Goal: Transaction & Acquisition: Book appointment/travel/reservation

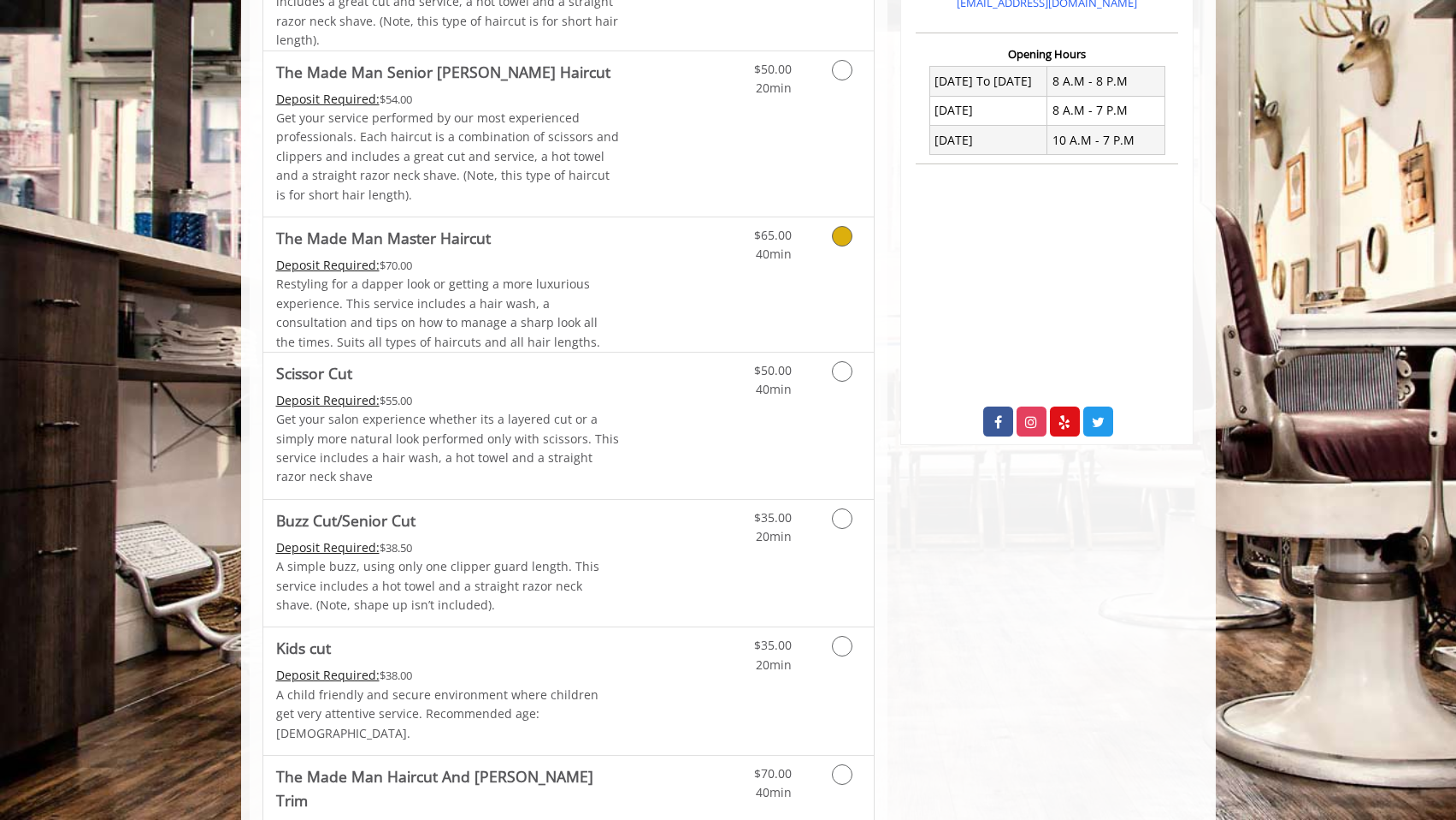
scroll to position [640, 0]
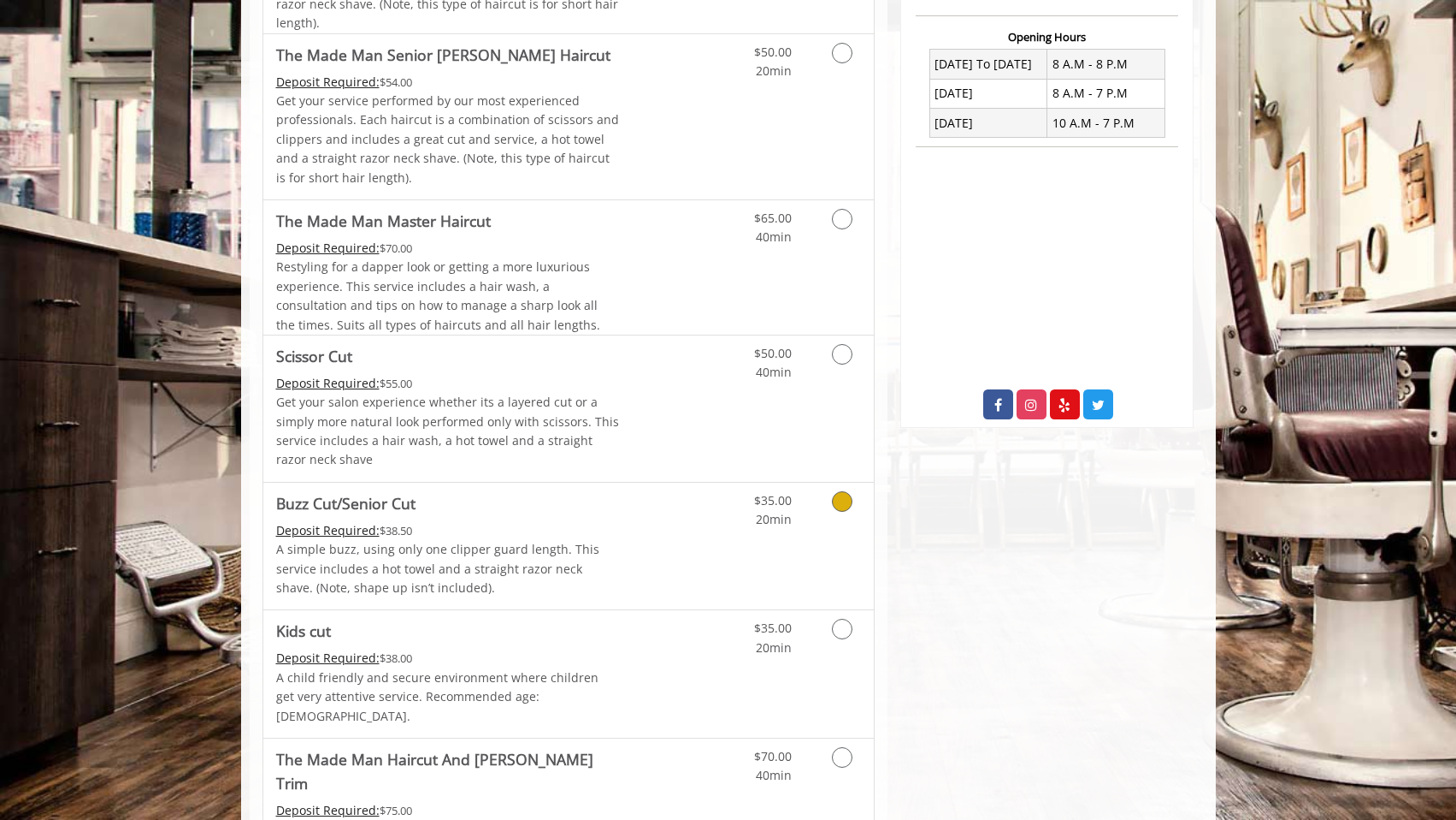
click at [553, 527] on div "Deposit Required: $38.50" at bounding box center [449, 531] width 344 height 19
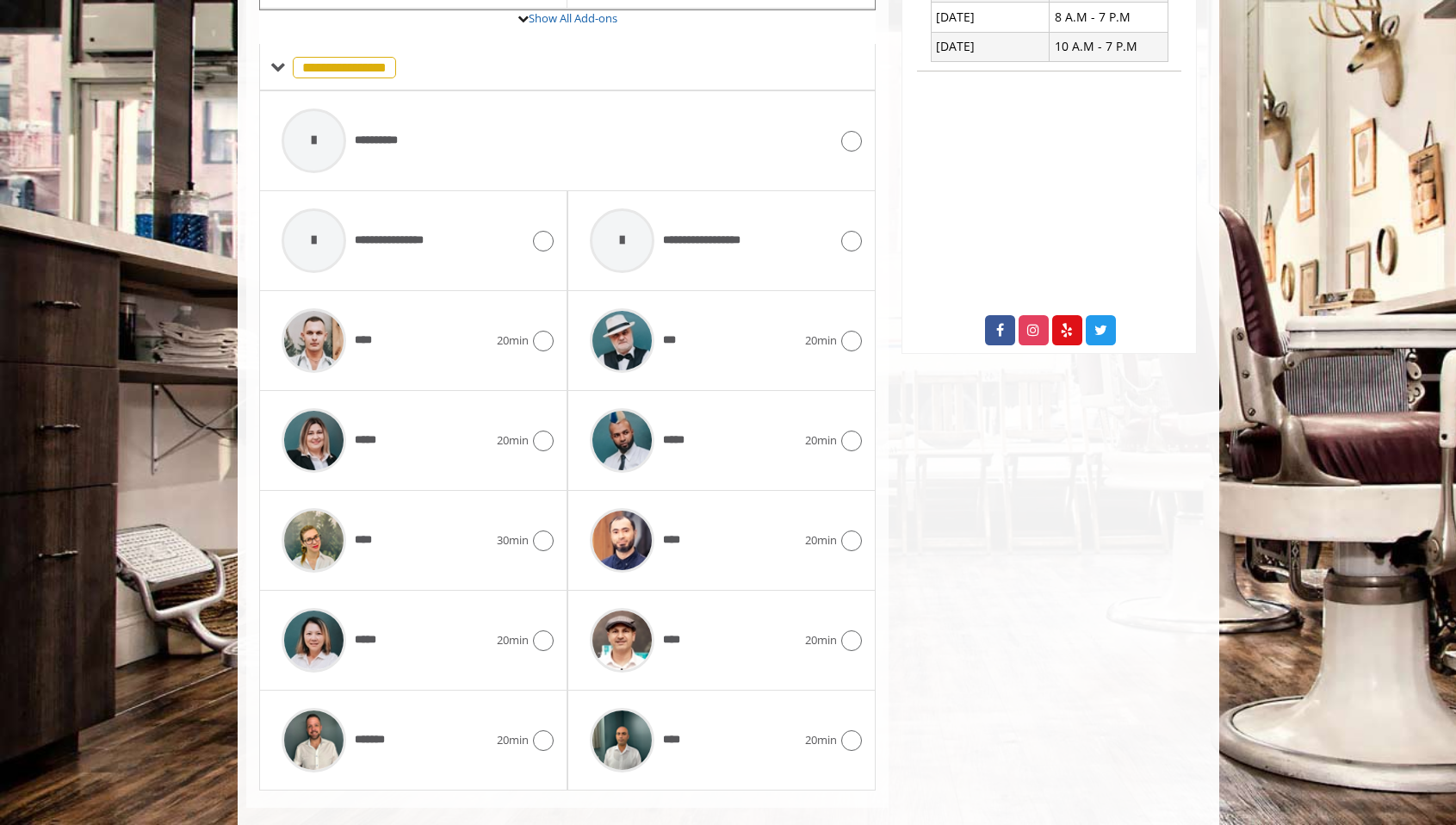
scroll to position [745, 0]
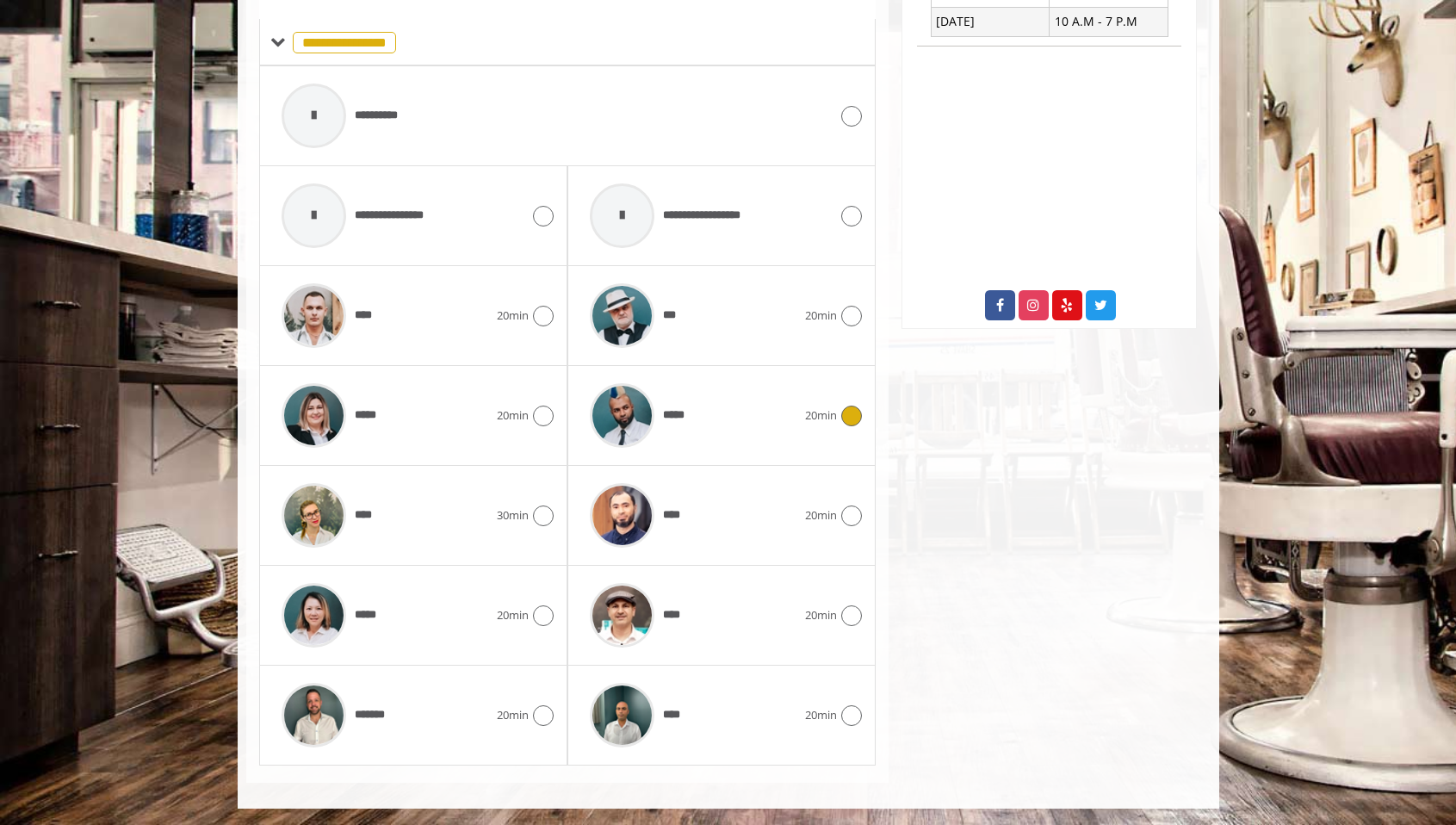
click at [838, 408] on div at bounding box center [849, 416] width 25 height 21
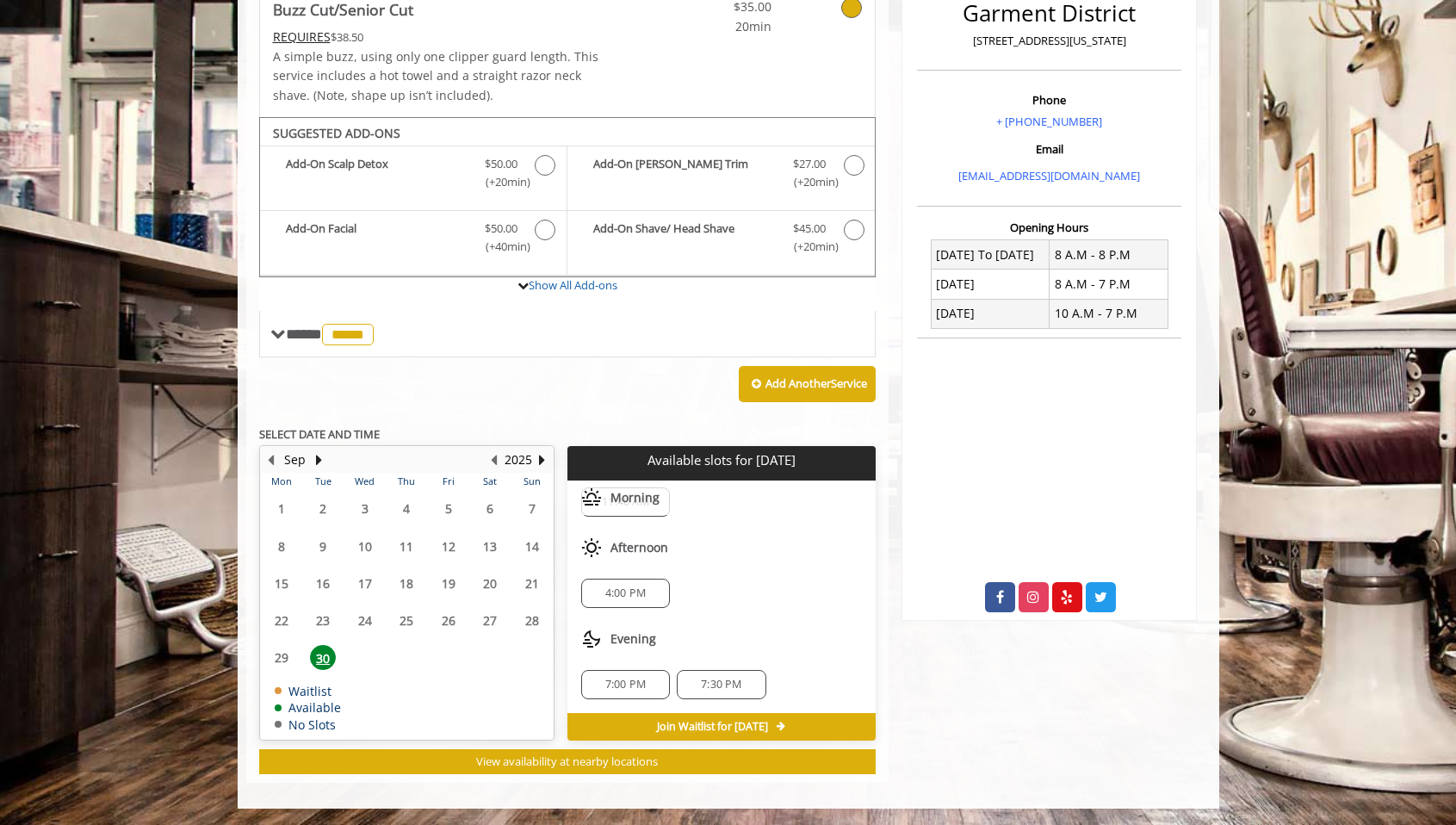
scroll to position [0, 0]
click at [647, 552] on div "11:40 AM" at bounding box center [624, 543] width 88 height 29
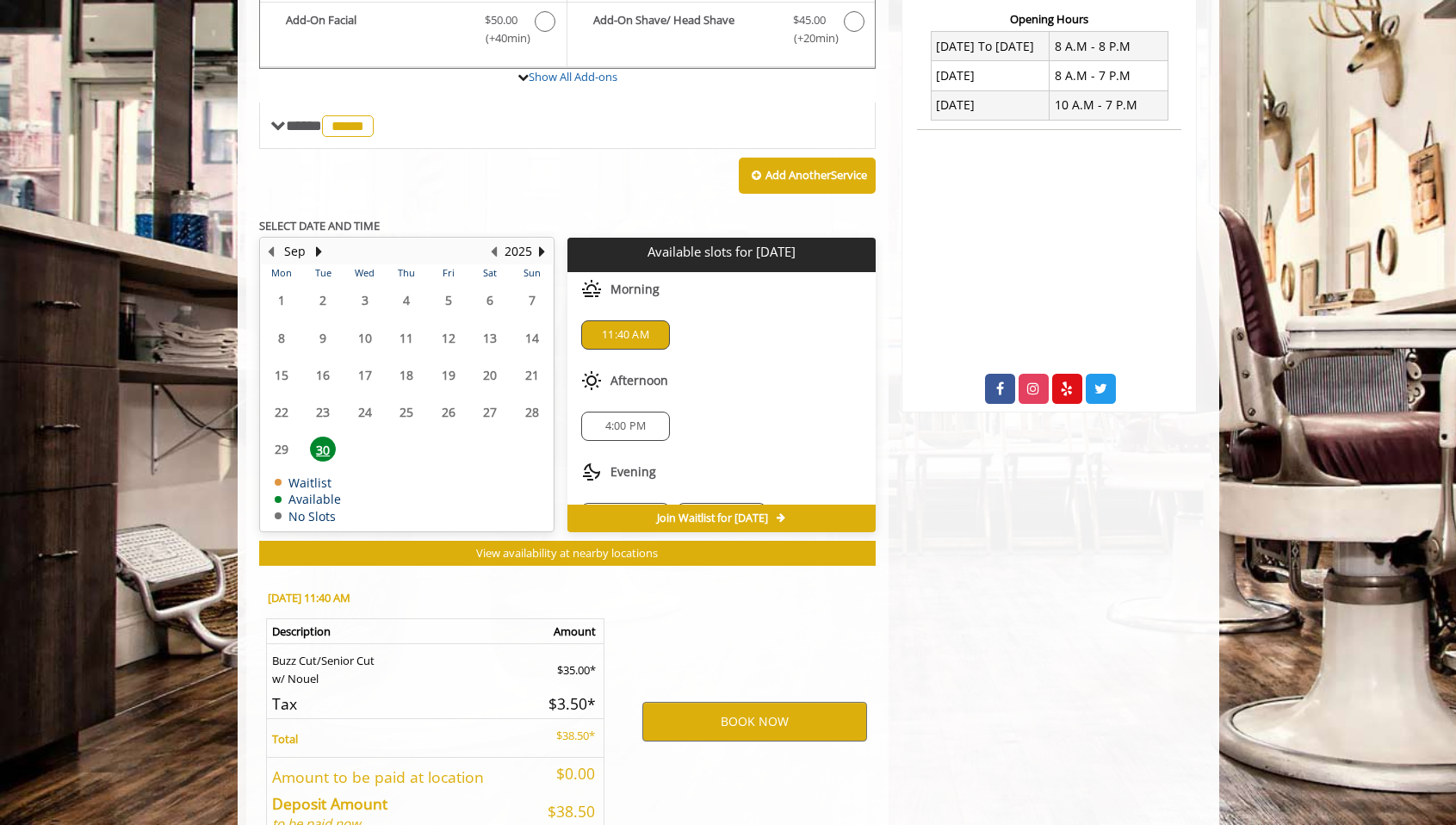
scroll to position [764, 0]
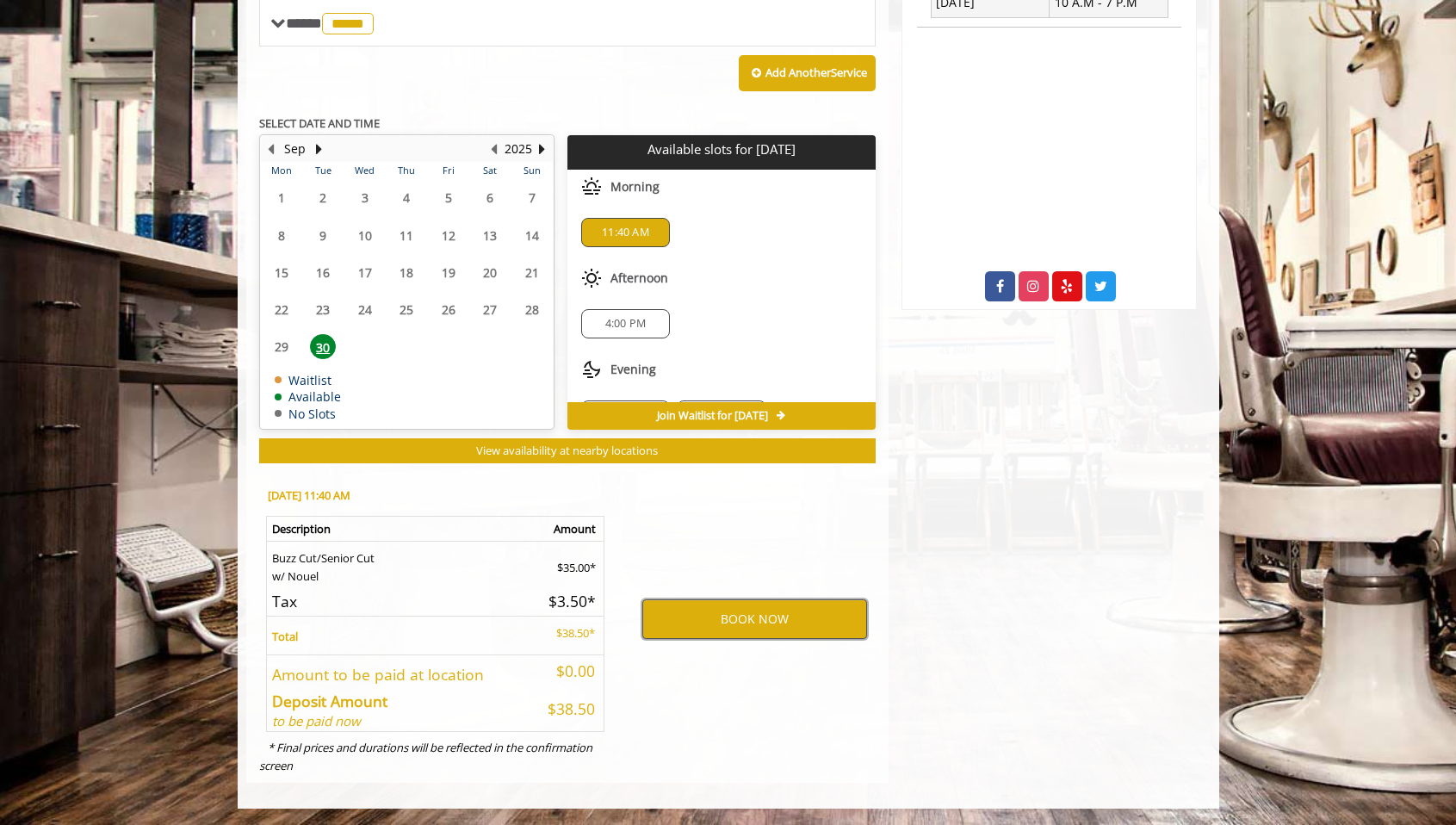
click at [754, 618] on button "BOOK NOW" at bounding box center [755, 619] width 224 height 40
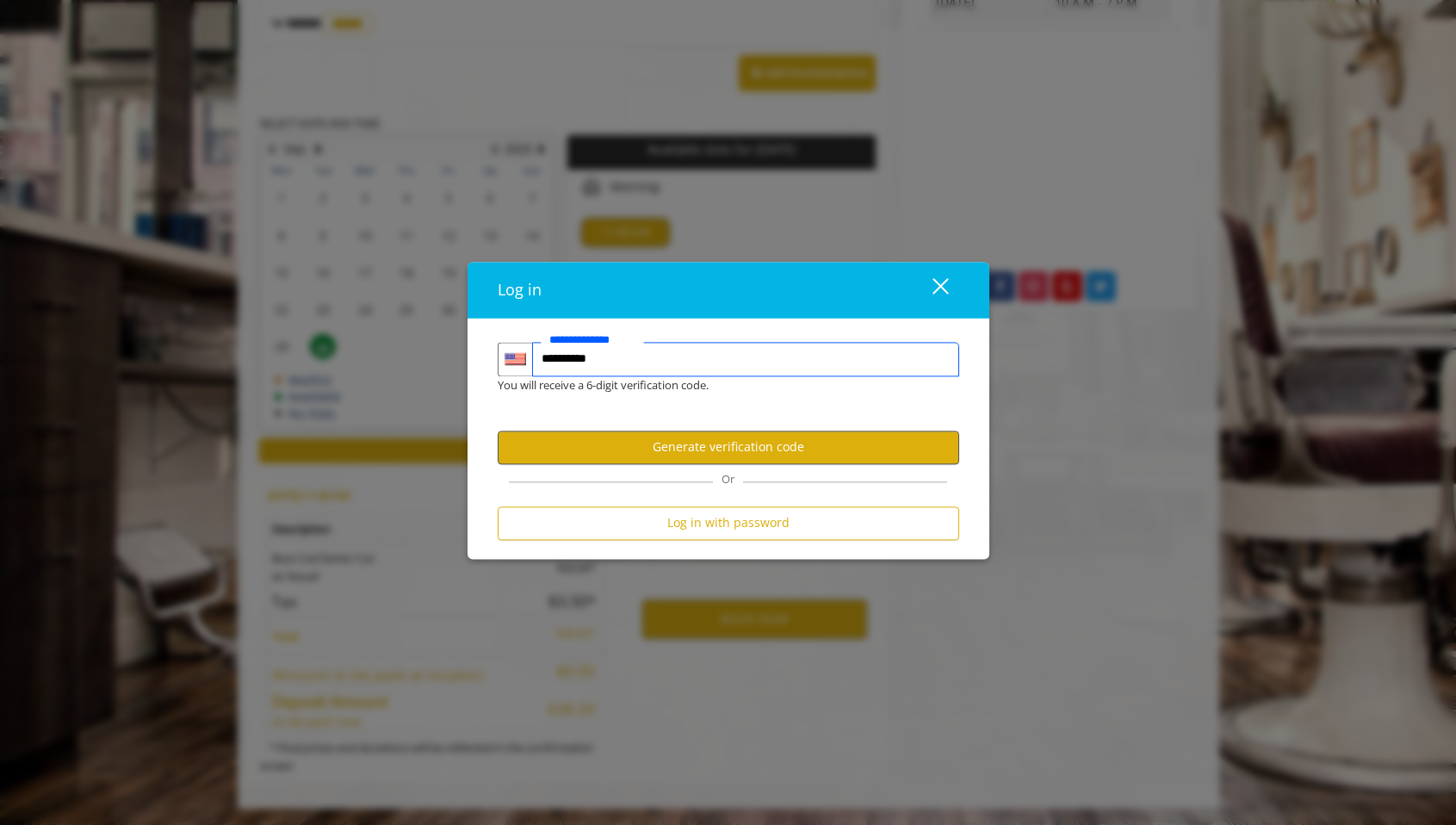
type input "**********"
click at [753, 451] on button "Generate verification code" at bounding box center [728, 447] width 461 height 33
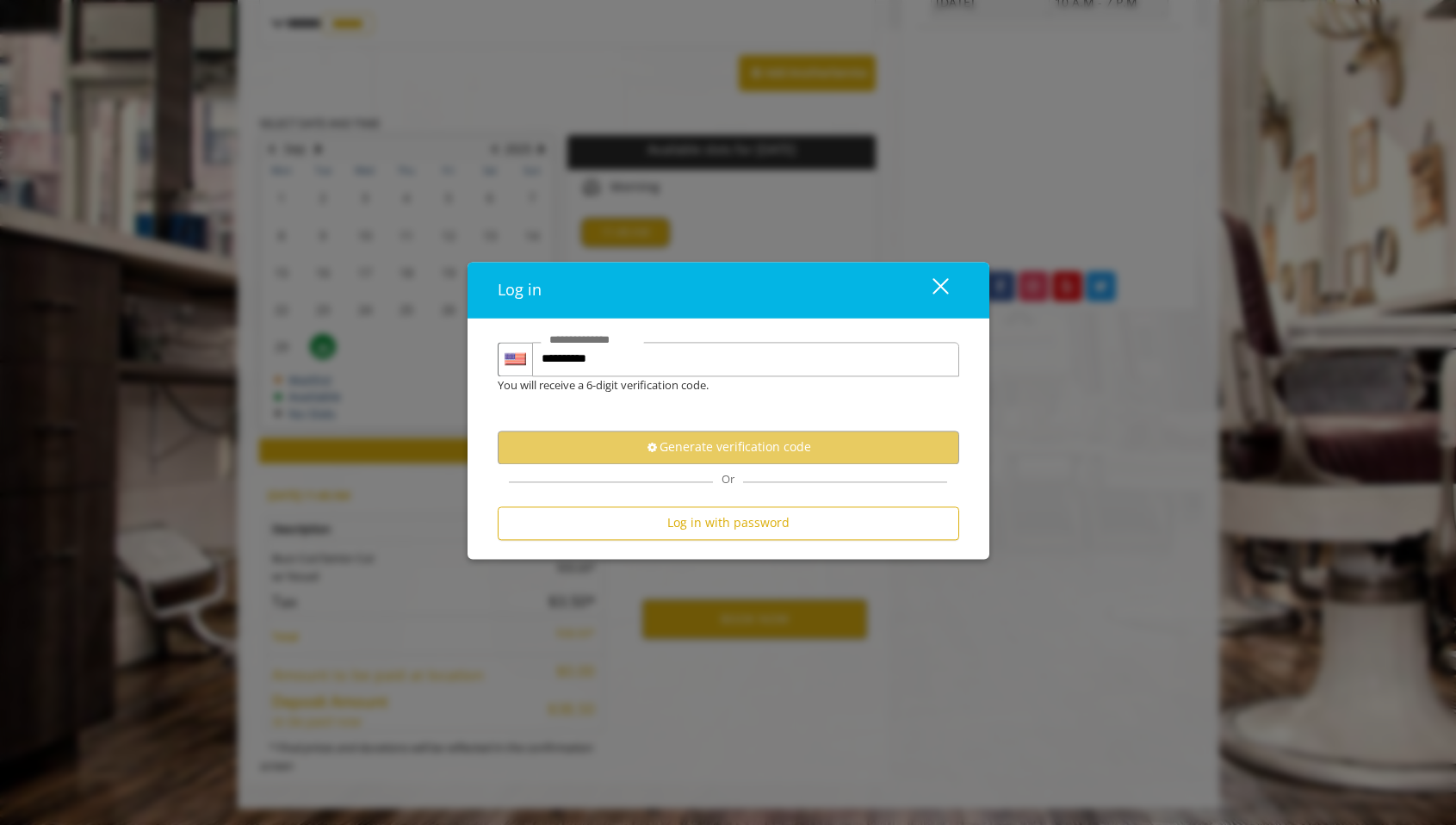
scroll to position [0, 0]
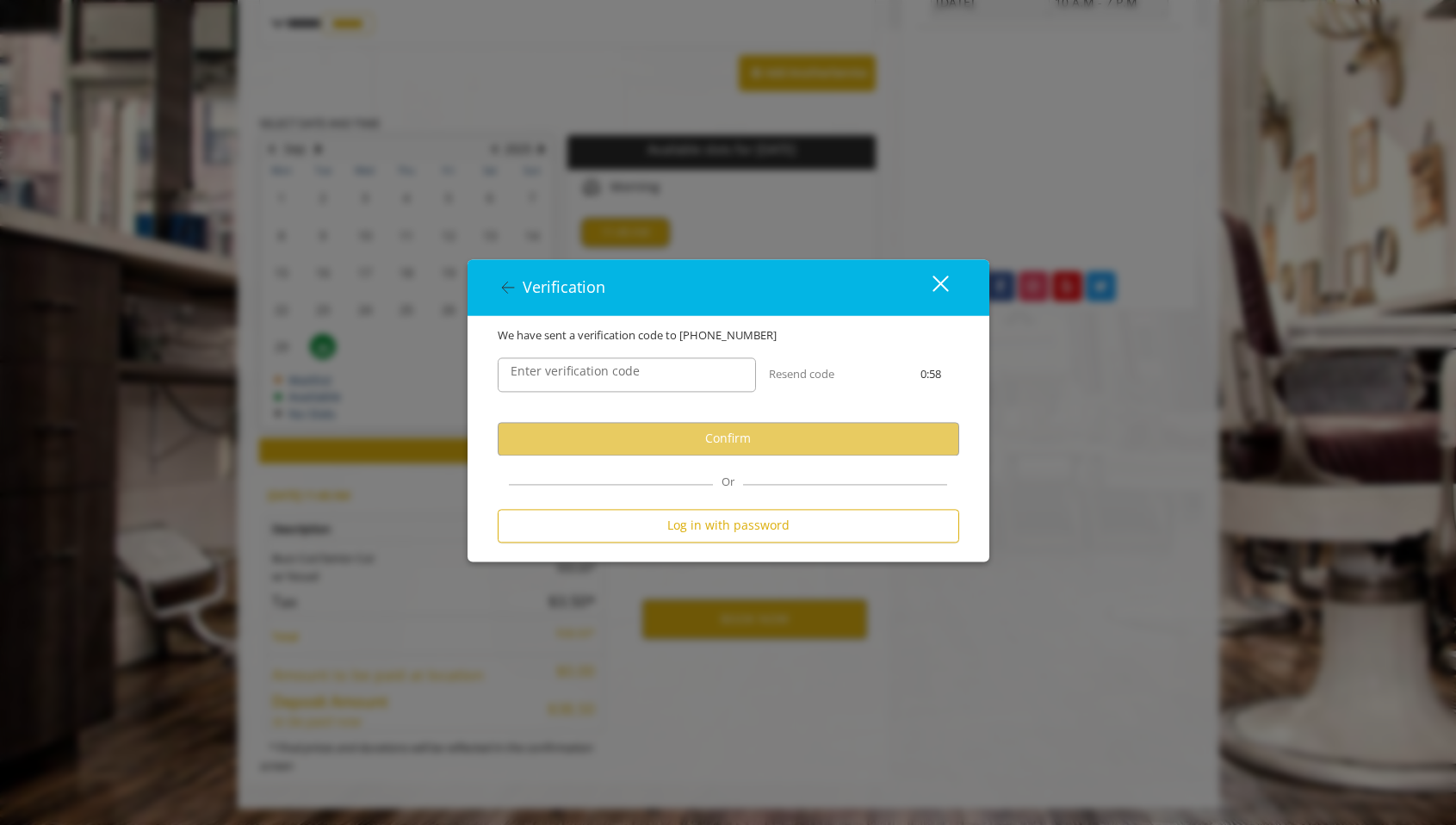
click at [618, 370] on label "Enter verification code" at bounding box center [575, 371] width 146 height 19
click at [618, 370] on input "Enter verification code" at bounding box center [627, 374] width 259 height 34
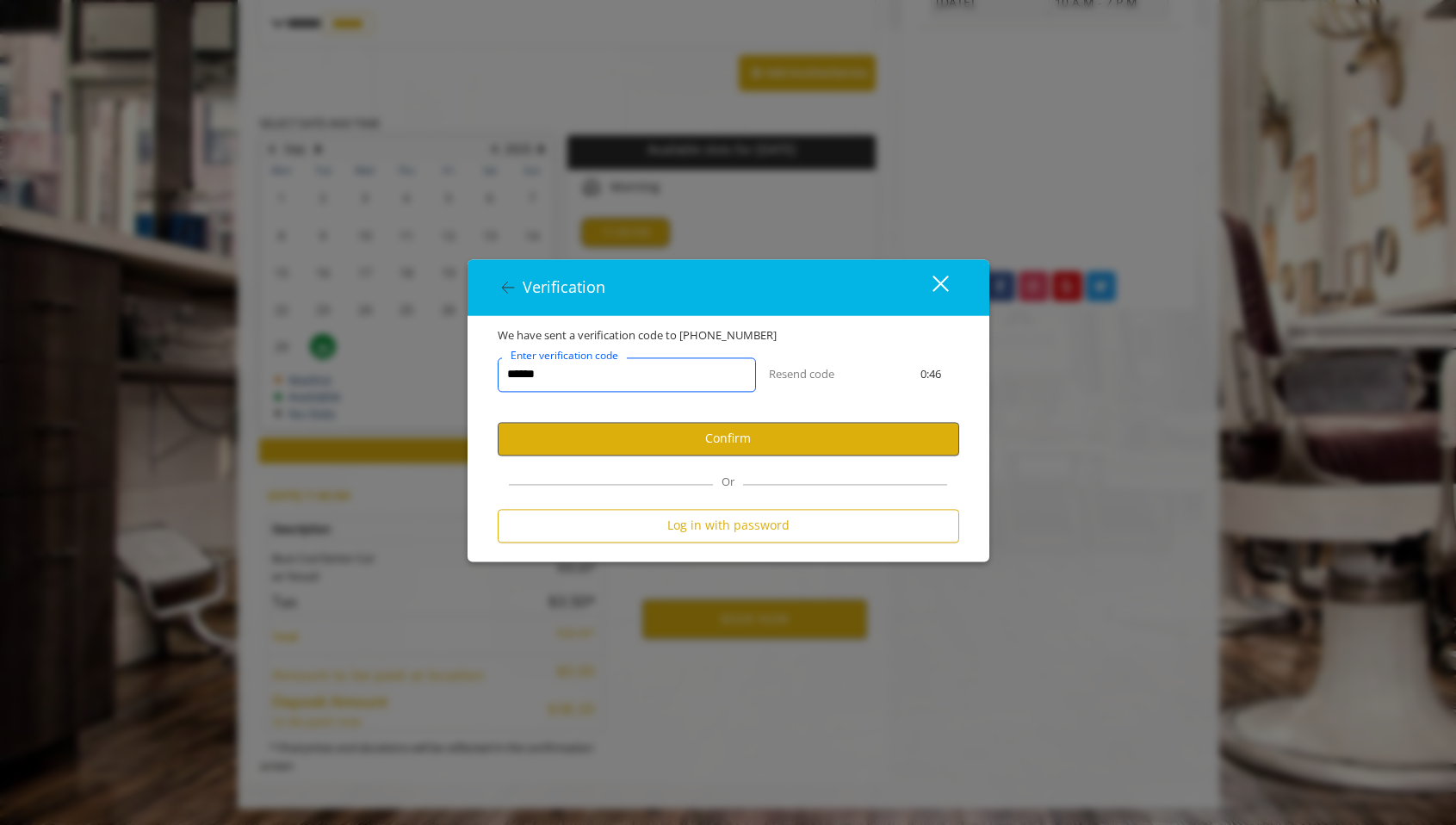
type input "******"
click at [788, 422] on button "Confirm" at bounding box center [728, 438] width 461 height 33
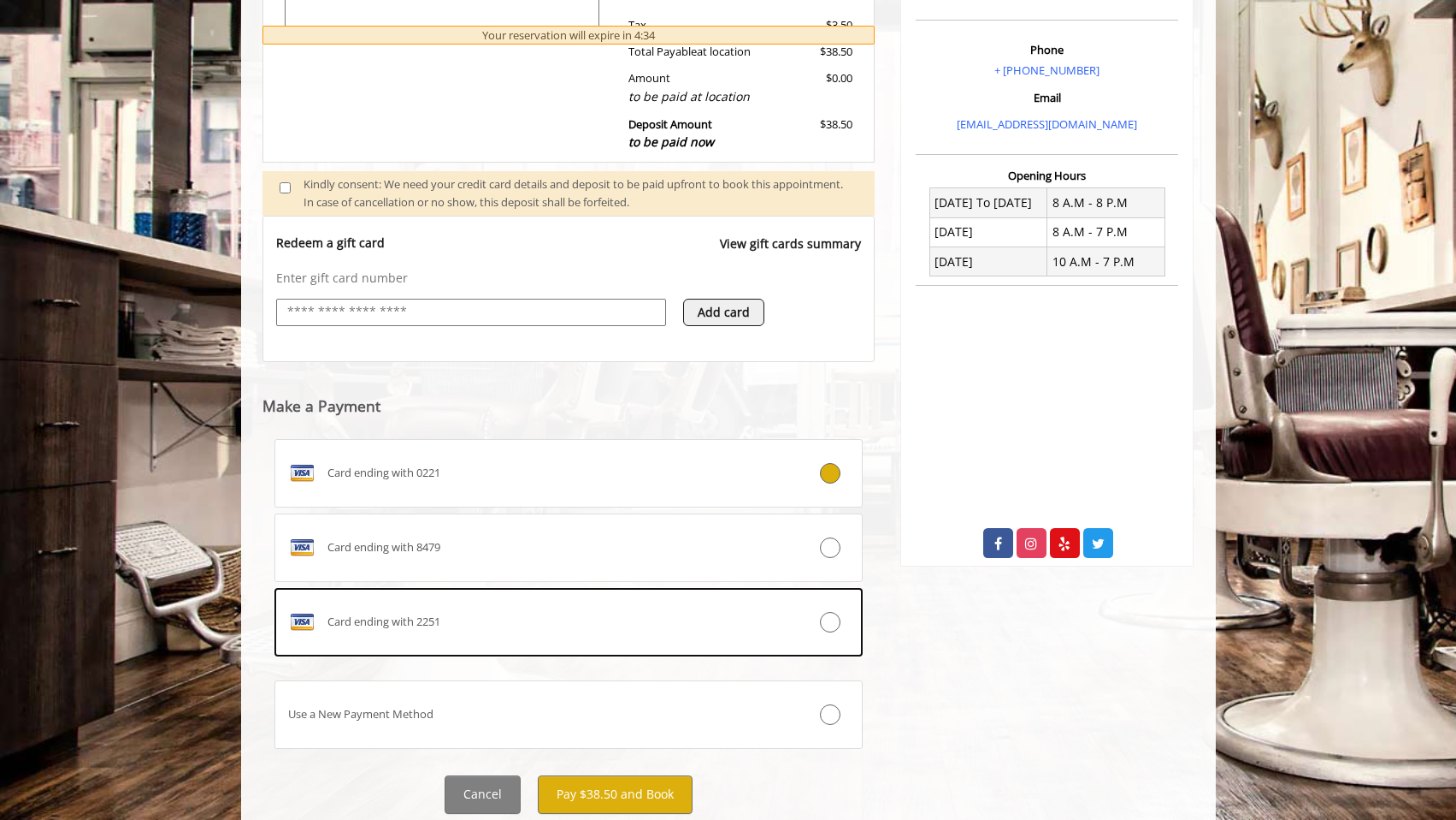
scroll to position [555, 0]
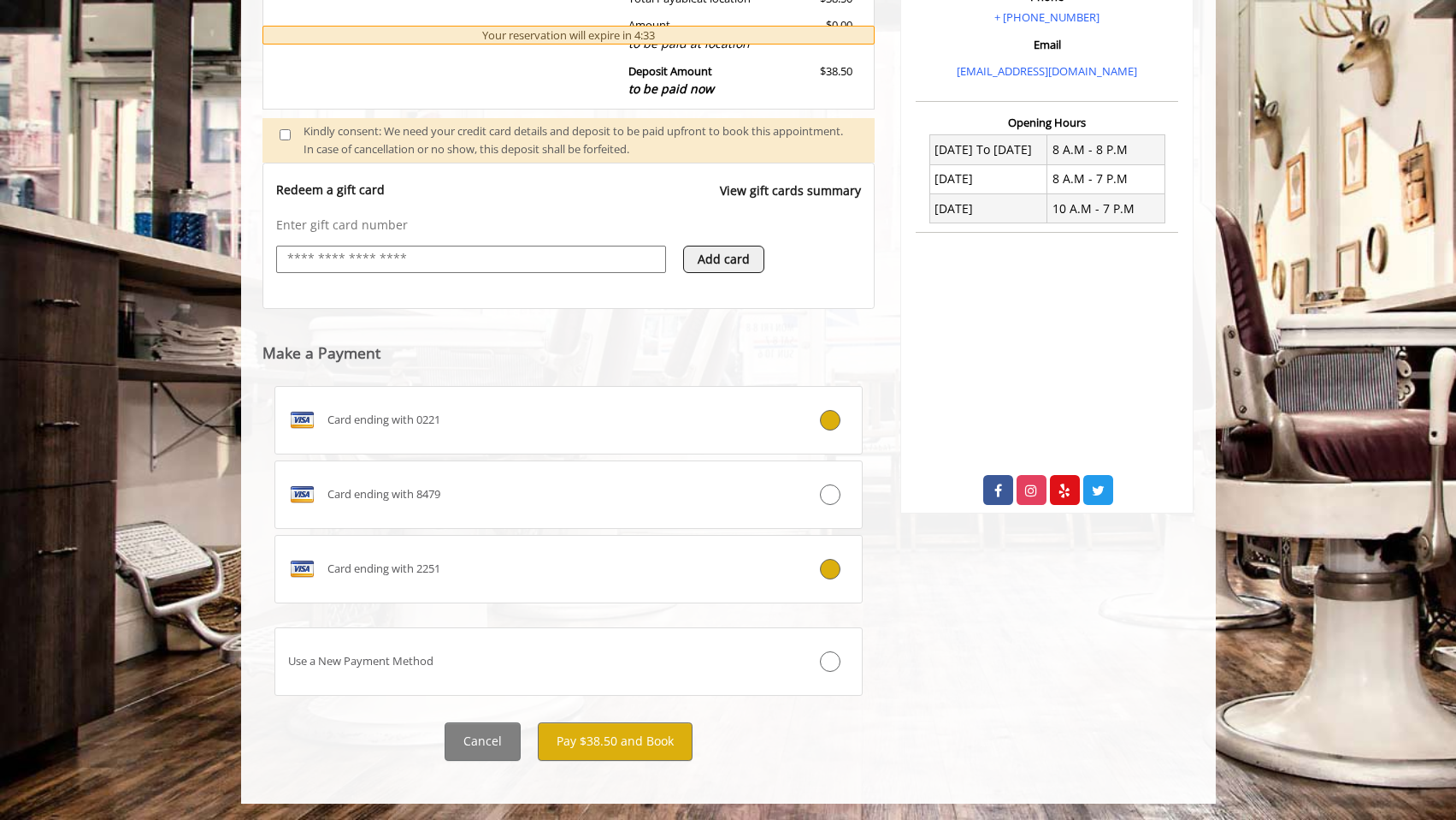
click at [824, 569] on icon at bounding box center [831, 569] width 21 height 21
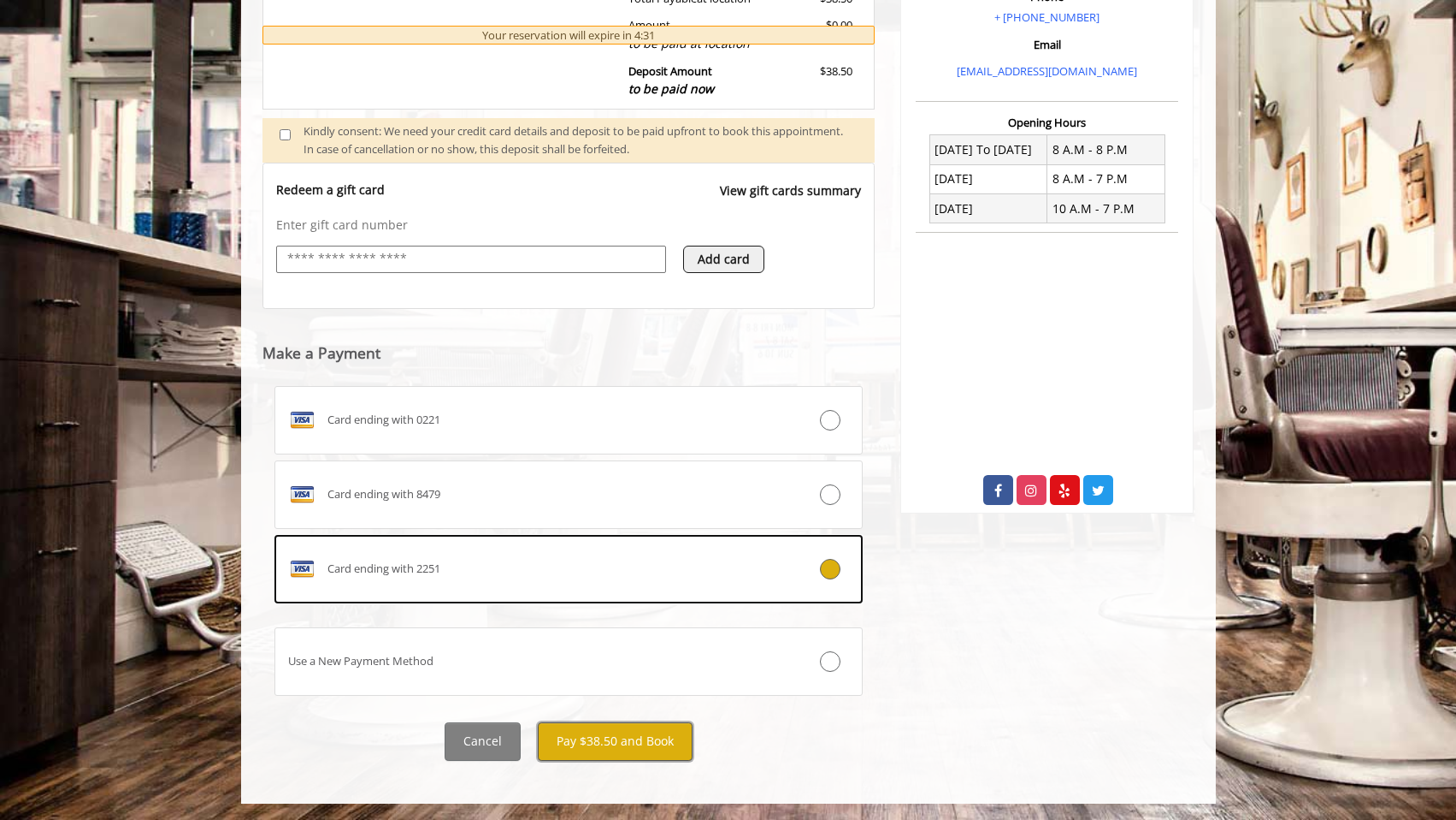
click at [648, 739] on button "Pay $38.50 and Book" at bounding box center [616, 741] width 155 height 39
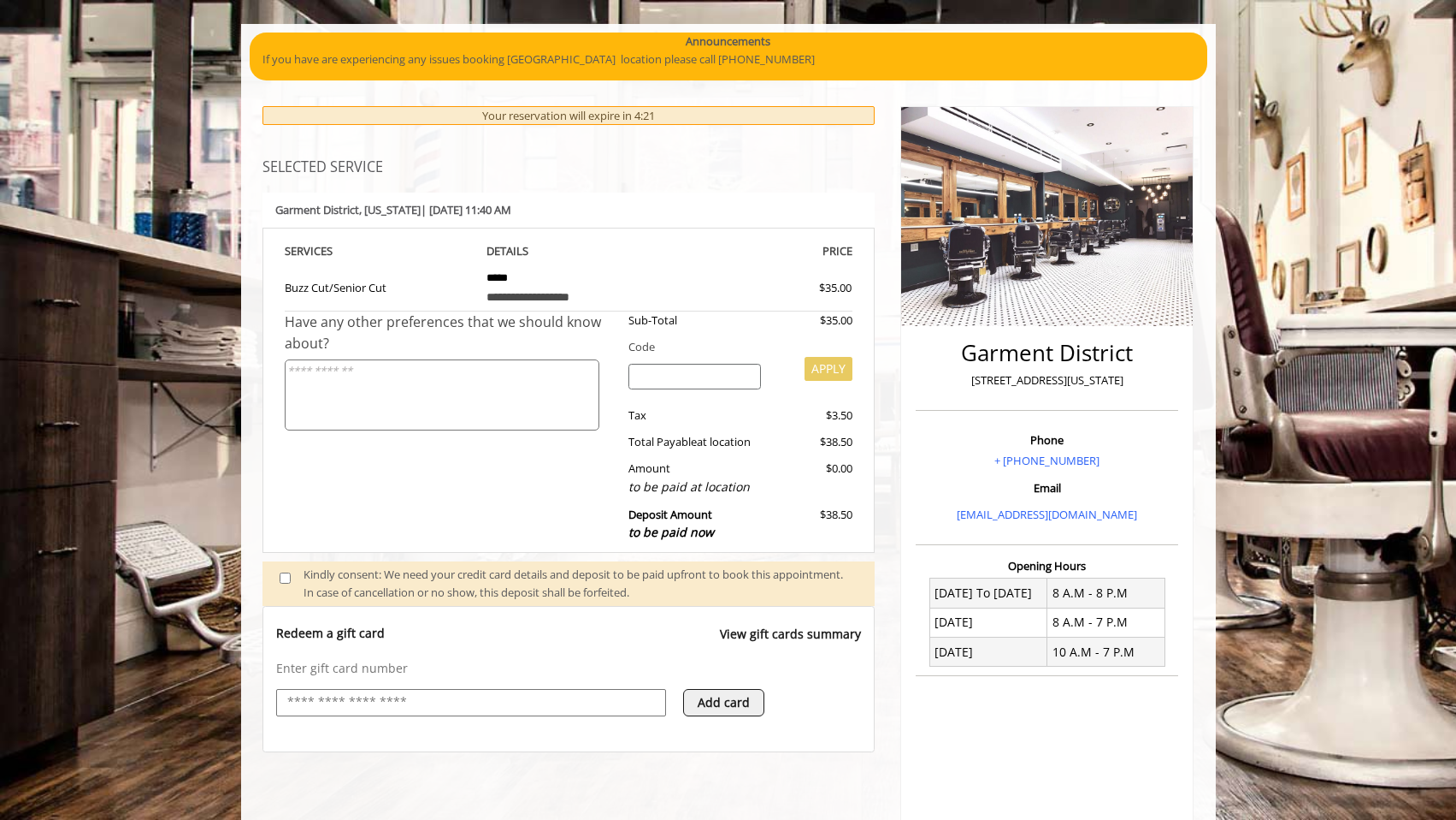
scroll to position [0, 0]
